Goal: Book appointment/travel/reservation

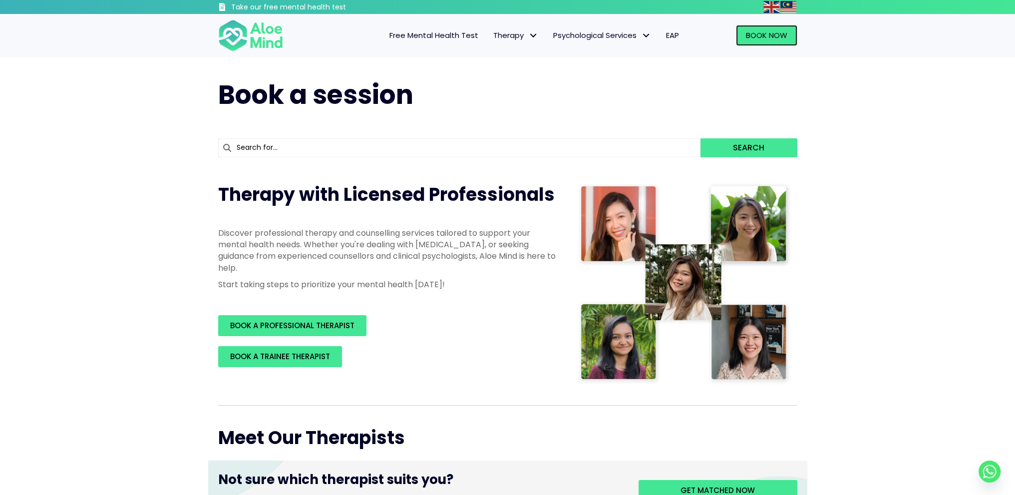
click at [754, 31] on span "Book Now" at bounding box center [766, 35] width 41 height 10
click at [749, 43] on link "Book Now" at bounding box center [766, 35] width 61 height 21
click at [236, 37] on img at bounding box center [250, 35] width 65 height 33
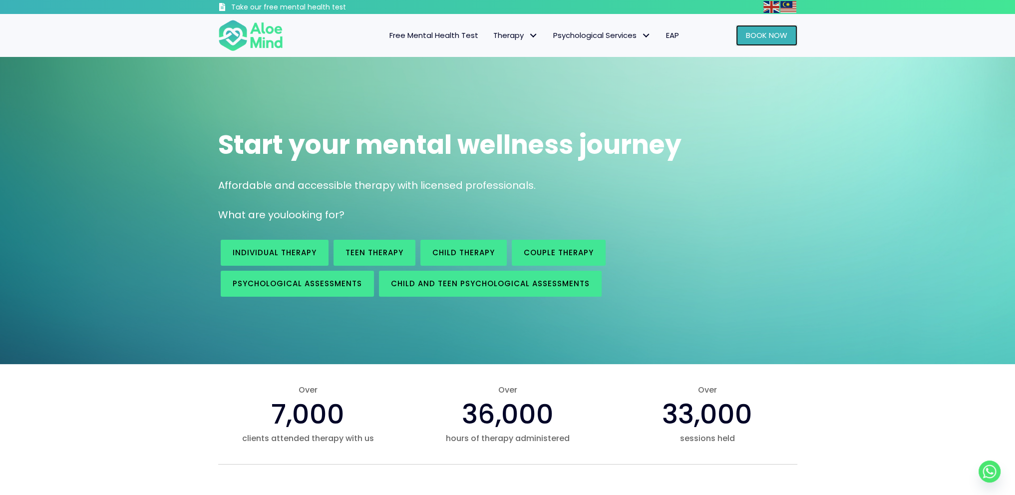
click at [748, 33] on span "Book Now" at bounding box center [766, 35] width 41 height 10
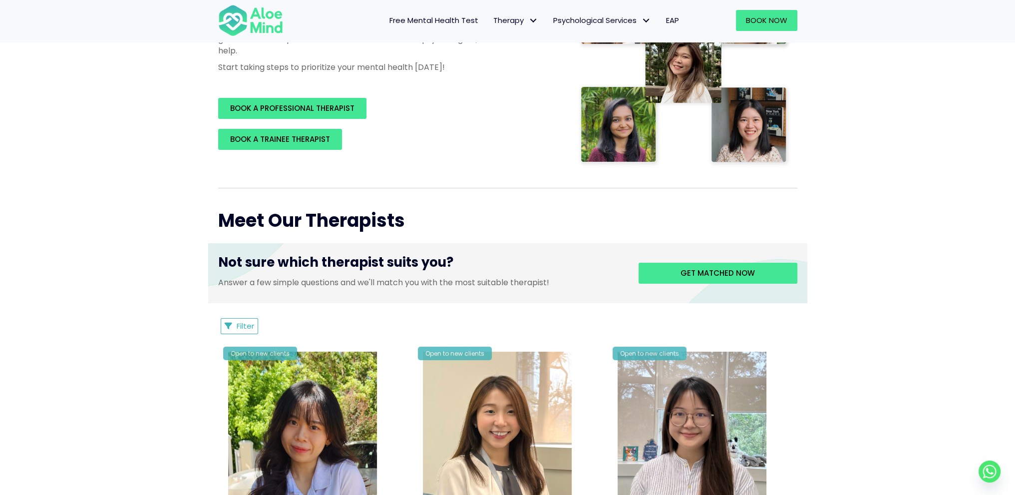
scroll to position [200, 0]
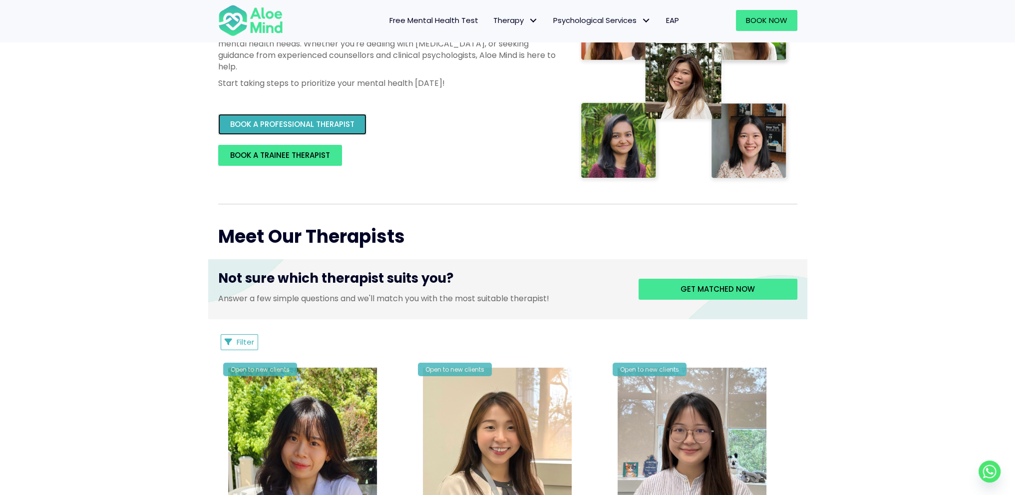
click at [332, 128] on span "BOOK A PROFESSIONAL THERAPIST" at bounding box center [292, 124] width 124 height 10
